Goal: Task Accomplishment & Management: Manage account settings

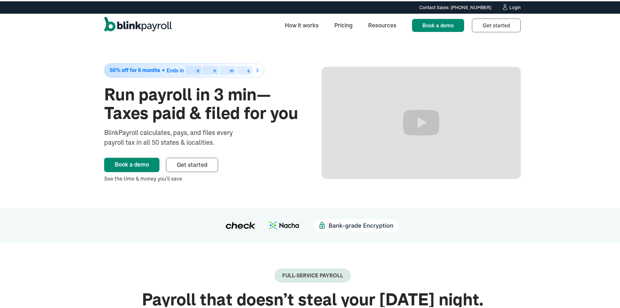
click at [512, 6] on div "Login" at bounding box center [514, 6] width 11 height 5
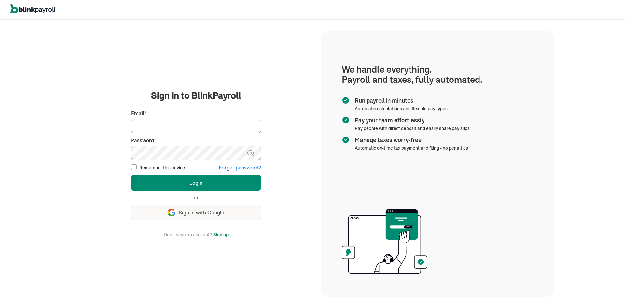
click at [161, 129] on input "Email *" at bounding box center [196, 126] width 130 height 14
paste input "branko+testworkprod12@blinkpayroll.com"
type input "branko+testworkprod12@blinkpayroll.com"
click at [131, 175] on button "Login" at bounding box center [196, 183] width 130 height 16
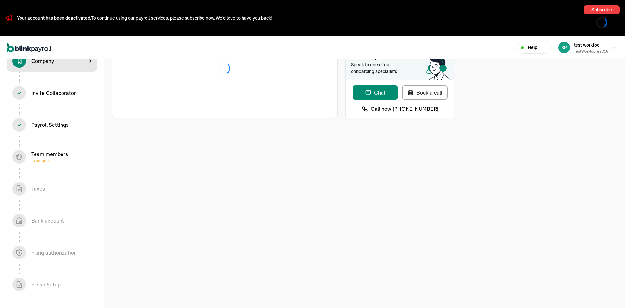
select select "Limited Liability Company (LLC)"
select select "Auto or Machine Repair"
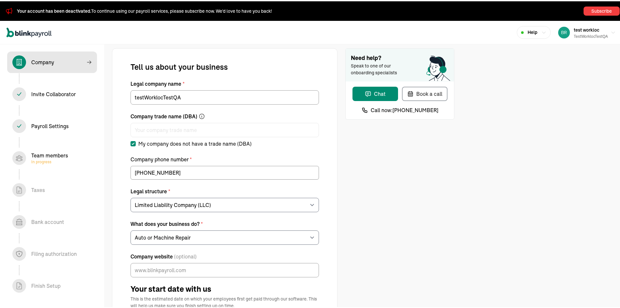
click at [63, 93] on div "Invite Collaborator In progress" at bounding box center [53, 93] width 45 height 8
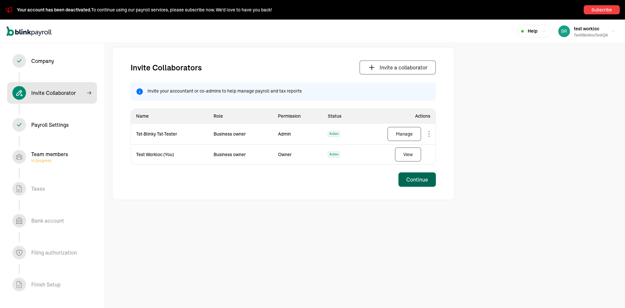
click at [415, 176] on div "Continue" at bounding box center [417, 179] width 22 height 8
click at [59, 95] on div "Invite Collaborator In progress" at bounding box center [53, 93] width 45 height 8
click at [61, 94] on div "Invite Collaborator In progress" at bounding box center [53, 93] width 45 height 8
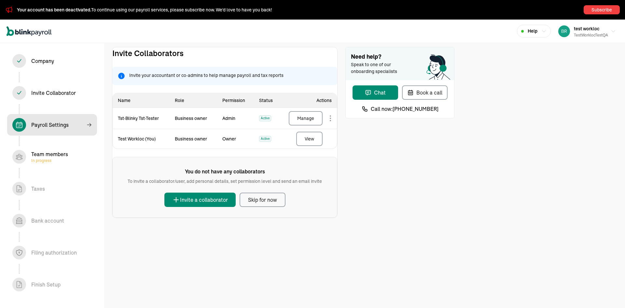
click at [60, 125] on div "Payroll Settings In progress" at bounding box center [49, 125] width 37 height 8
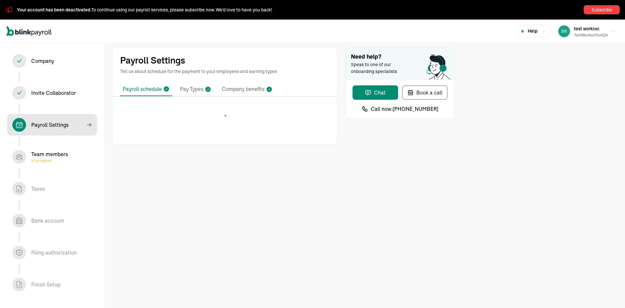
click at [57, 99] on div "Invite Collaborator In progress" at bounding box center [51, 93] width 79 height 14
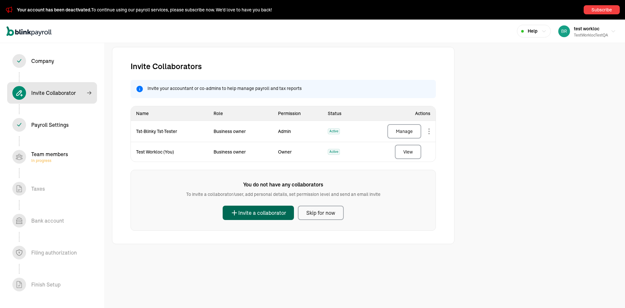
click at [265, 213] on div "Invite a collaborator" at bounding box center [258, 213] width 56 height 8
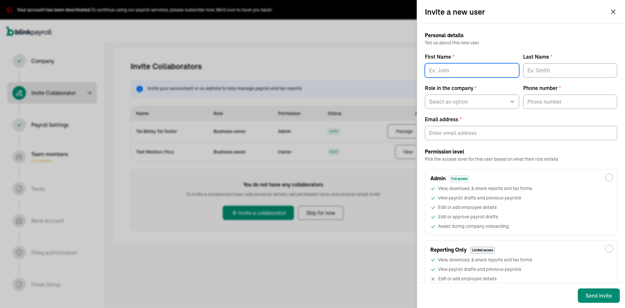
click at [462, 68] on input "First Name *" at bounding box center [472, 70] width 94 height 14
type input "new"
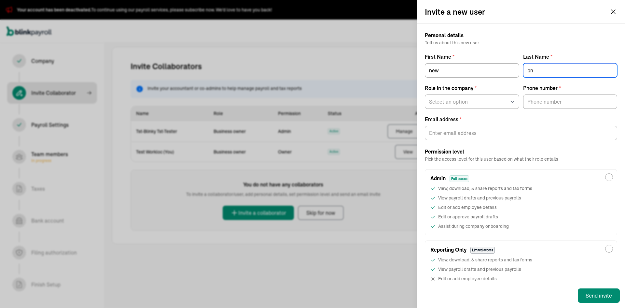
type input "p"
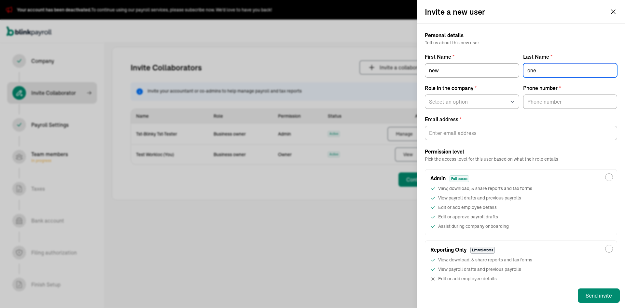
type input "one"
click at [447, 99] on select "Select an option Business owner HR CPA / Accountant Other" at bounding box center [472, 101] width 94 height 14
select select "owner"
click at [425, 94] on select "Select an option Business owner HR CPA / Accountant Other" at bounding box center [472, 101] width 94 height 14
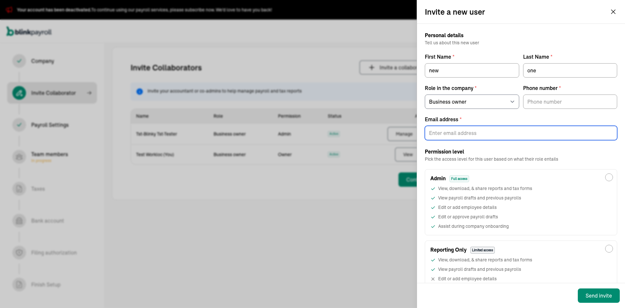
click at [483, 139] on input "Email address *" at bounding box center [521, 133] width 192 height 14
click at [485, 129] on input "branko+test1prodcollab@blinkpayroll.com" at bounding box center [521, 133] width 192 height 14
type input "branko+test1prodcollab11111@blinkpayroll.com"
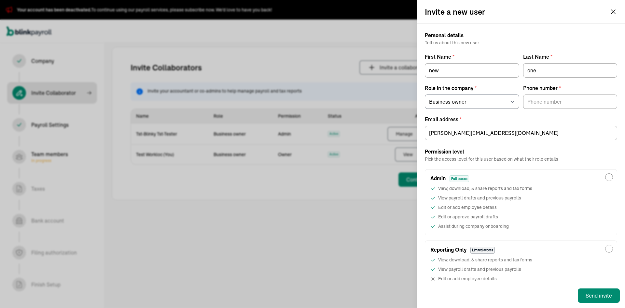
click at [606, 175] on input "Admin Full access View, download, & share reports and tax forms View payroll dr…" at bounding box center [609, 177] width 8 height 8
radio input "true"
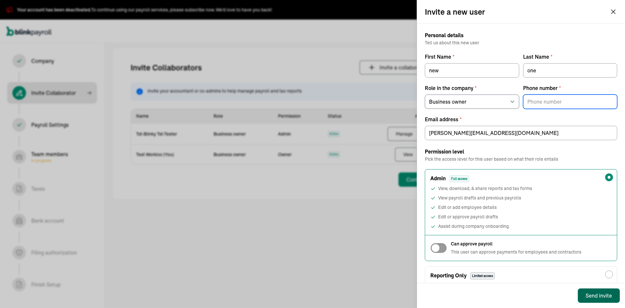
click at [591, 293] on div "Send invite" at bounding box center [599, 295] width 26 height 8
type input "(324) 323-2432"
click at [592, 289] on button "Send invite" at bounding box center [599, 295] width 42 height 14
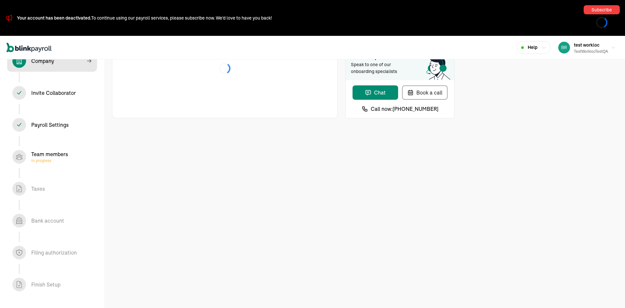
select select "Limited Liability Company (LLC)"
select select "Auto or Machine Repair"
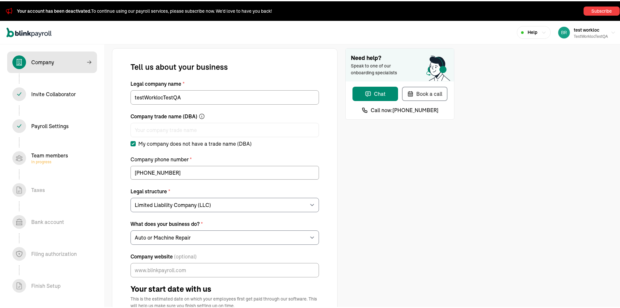
click at [63, 93] on div "Invite Collaborator In progress" at bounding box center [53, 93] width 45 height 8
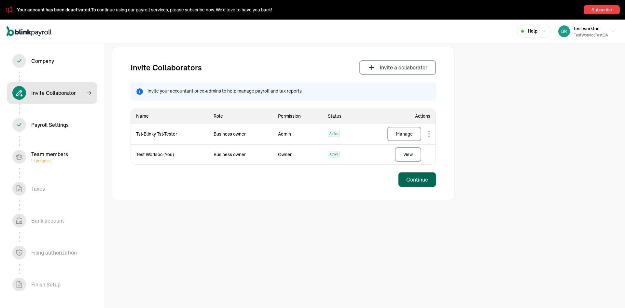
click at [415, 176] on div "Continue" at bounding box center [417, 179] width 22 height 8
click at [59, 95] on div "Invite Collaborator In progress" at bounding box center [53, 93] width 45 height 8
click at [61, 94] on div "Invite Collaborator In progress" at bounding box center [53, 93] width 45 height 8
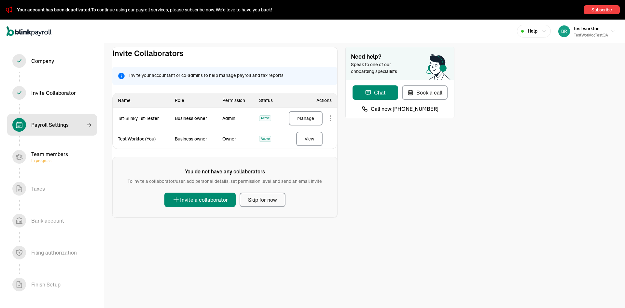
click at [60, 125] on div "Payroll Settings In progress" at bounding box center [49, 125] width 37 height 8
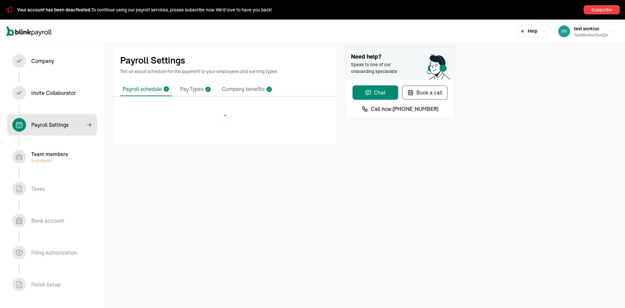
click at [57, 99] on div "Invite Collaborator In progress" at bounding box center [51, 93] width 79 height 14
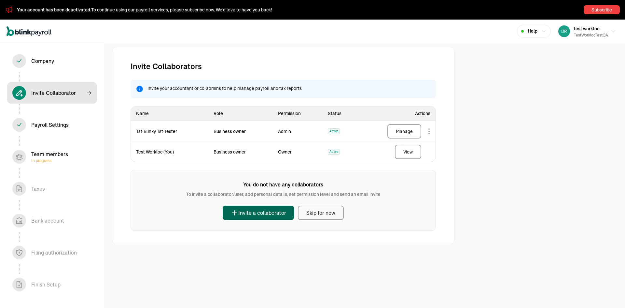
click at [265, 213] on div "Invite a collaborator" at bounding box center [258, 213] width 56 height 8
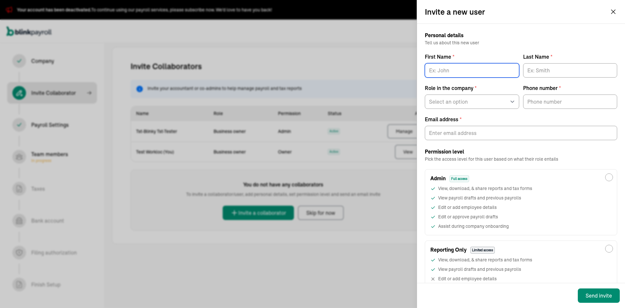
click at [462, 68] on input "First Name *" at bounding box center [472, 70] width 94 height 14
type input "new"
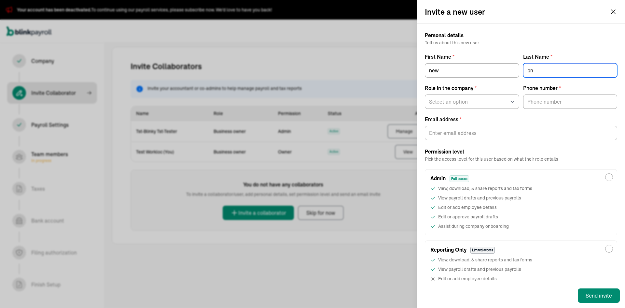
type input "p"
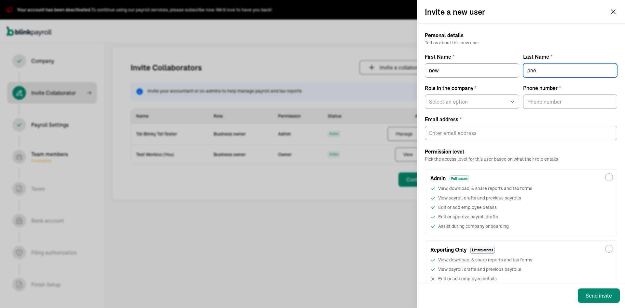
type input "one"
click at [447, 99] on select "Select an option Business owner HR CPA / Accountant Other" at bounding box center [472, 101] width 94 height 14
select select "owner"
click at [425, 94] on select "Select an option Business owner HR CPA / Accountant Other" at bounding box center [472, 101] width 94 height 14
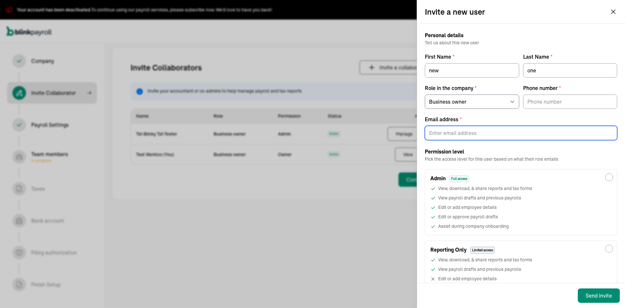
click at [483, 139] on input "Email address *" at bounding box center [521, 133] width 192 height 14
click at [485, 129] on input "branko+test1prodcollab@blinkpayroll.com" at bounding box center [521, 133] width 192 height 14
type input "branko+test1prodcollab11111@blinkpayroll.com"
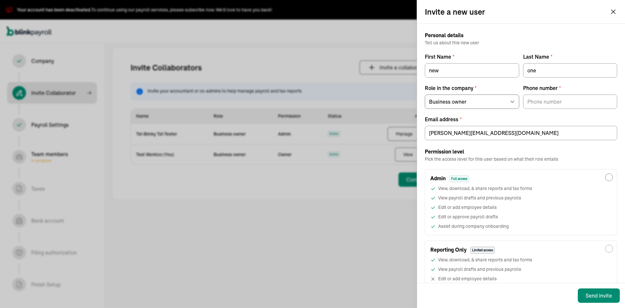
click at [606, 175] on input "Admin Full access View, download, & share reports and tax forms View payroll dr…" at bounding box center [609, 177] width 8 height 8
radio input "true"
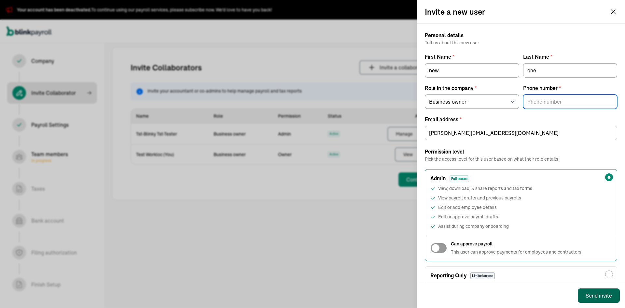
click at [591, 293] on div "Send invite" at bounding box center [599, 295] width 26 height 8
type input "(324) 323-2432"
click at [592, 289] on button "Send invite" at bounding box center [599, 295] width 42 height 14
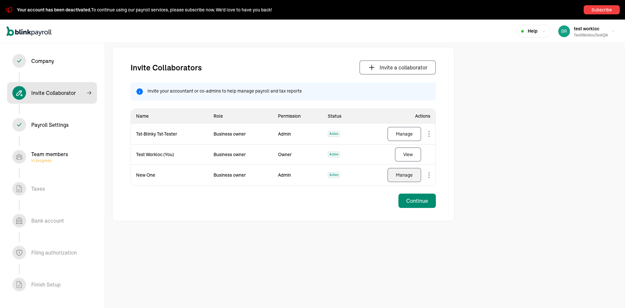
click at [408, 178] on button "Manage" at bounding box center [404, 175] width 34 height 14
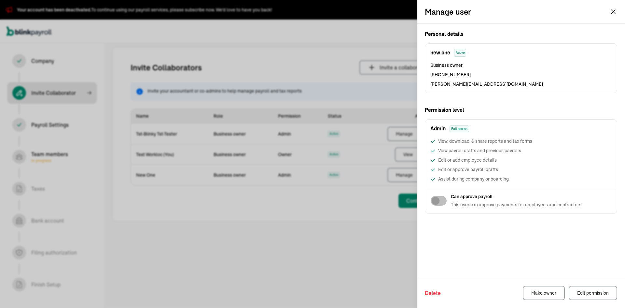
click at [474, 84] on span "[PERSON_NAME][EMAIL_ADDRESS][DOMAIN_NAME]" at bounding box center [520, 84] width 181 height 7
copy span "[PERSON_NAME][EMAIL_ADDRESS][DOMAIN_NAME]"
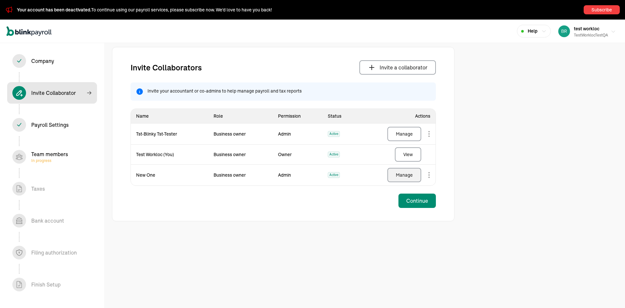
click at [590, 33] on div "testWorklocTestQA" at bounding box center [591, 35] width 34 height 6
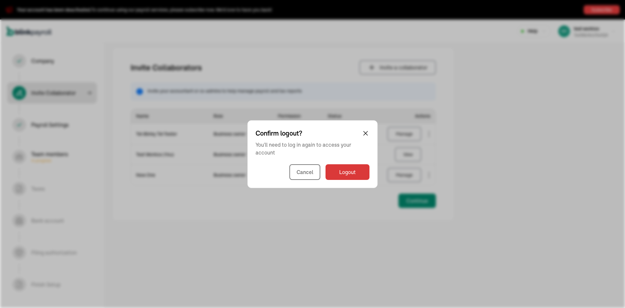
click at [370, 175] on div "Confirm logout? You'll need to log in again to access your account Cancel Logout" at bounding box center [312, 154] width 130 height 68
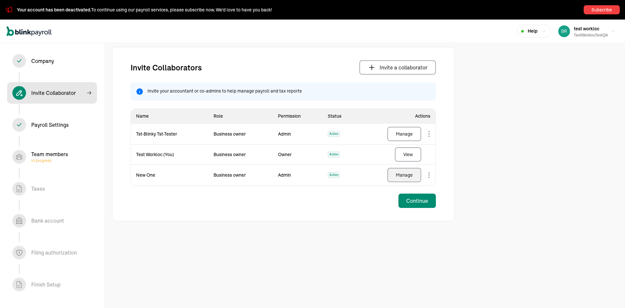
click at [408, 178] on button "Manage" at bounding box center [404, 175] width 34 height 14
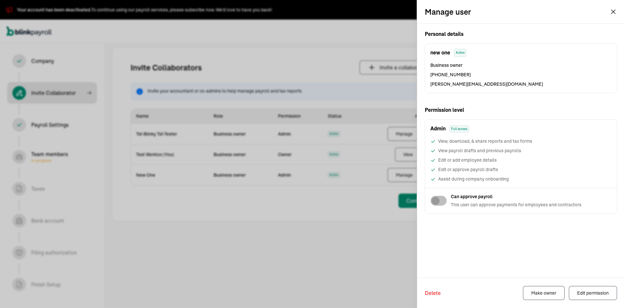
click at [474, 84] on span "[PERSON_NAME][EMAIL_ADDRESS][DOMAIN_NAME]" at bounding box center [520, 84] width 181 height 7
copy span "[PERSON_NAME][EMAIL_ADDRESS][DOMAIN_NAME]"
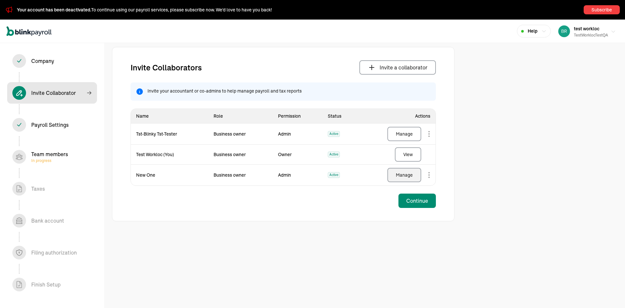
click at [590, 33] on div "testWorklocTestQA" at bounding box center [591, 35] width 34 height 6
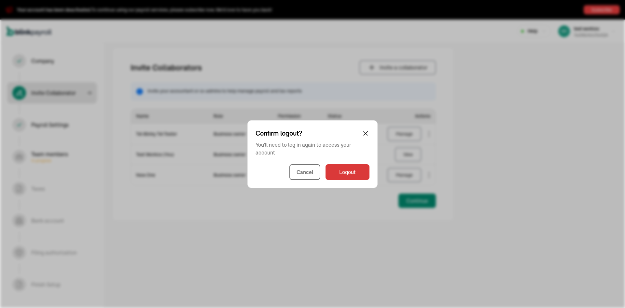
click at [370, 175] on div "Confirm logout? You'll need to log in again to access your account Cancel Logout" at bounding box center [312, 154] width 130 height 68
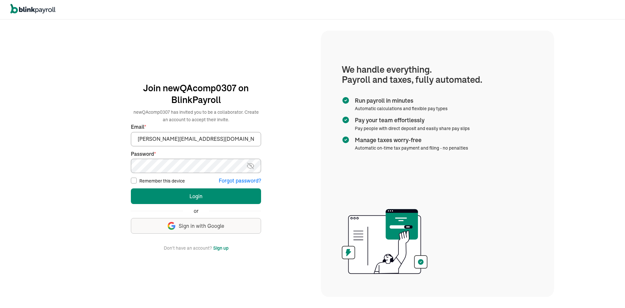
click at [131, 188] on button "Login" at bounding box center [196, 196] width 130 height 16
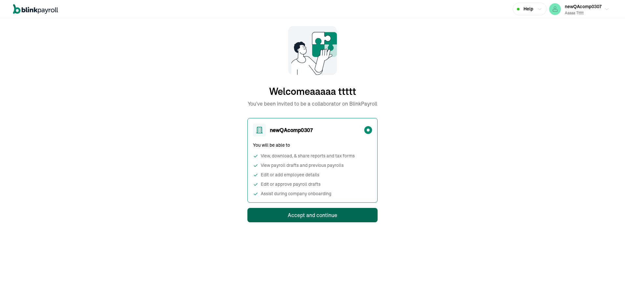
click at [300, 211] on div "Accept and continue" at bounding box center [312, 215] width 49 height 8
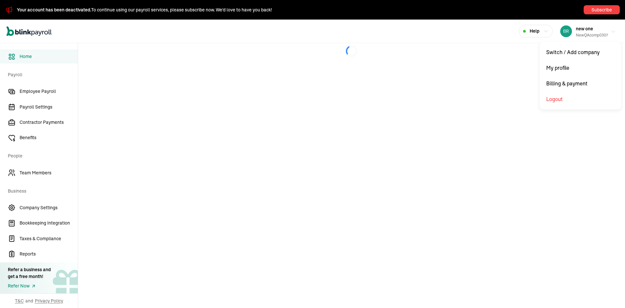
click at [589, 29] on span "new one" at bounding box center [584, 29] width 17 height 6
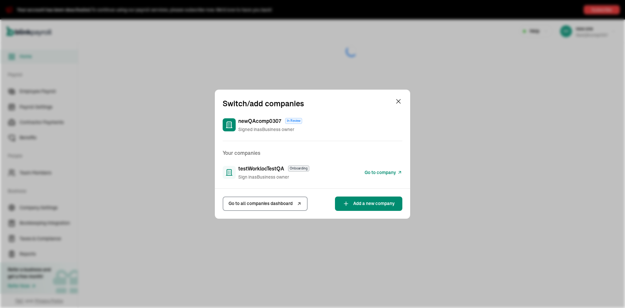
click at [290, 203] on span "Go to all companies dashboard" at bounding box center [261, 203] width 64 height 7
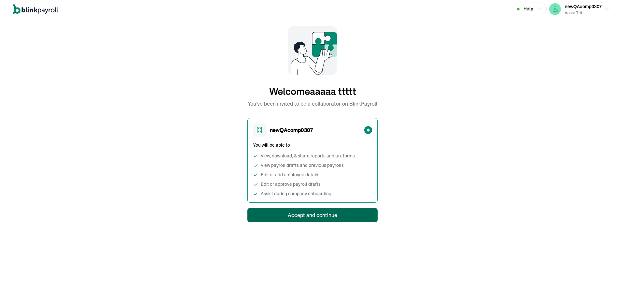
click at [300, 211] on div "Accept and continue" at bounding box center [312, 215] width 49 height 8
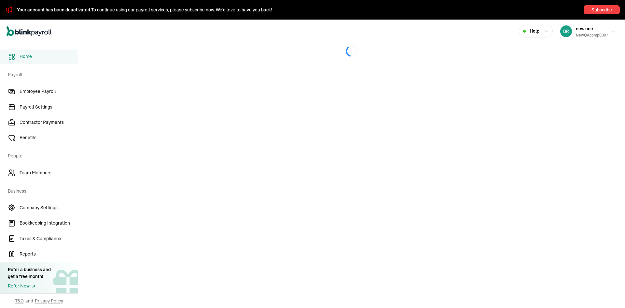
click at [589, 29] on span "new one" at bounding box center [584, 29] width 17 height 6
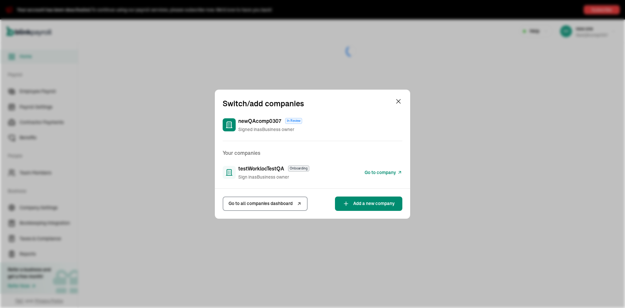
click at [290, 203] on span "Go to all companies dashboard" at bounding box center [261, 203] width 64 height 7
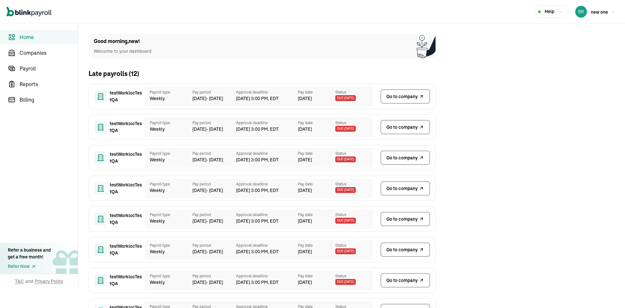
click at [374, 290] on div "testWorklocTestQA Payroll type Weekly Pay period [DATE] - [DATE] Approval deadl…" at bounding box center [262, 279] width 347 height 25
